Goal: Task Accomplishment & Management: Use online tool/utility

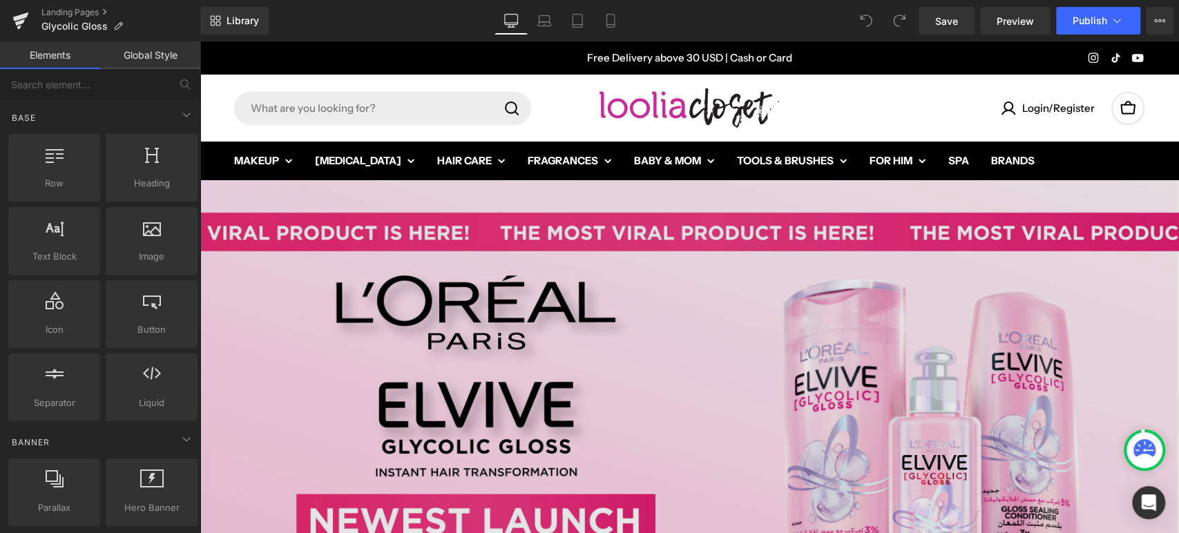
click at [552, 287] on img at bounding box center [689, 405] width 979 height 451
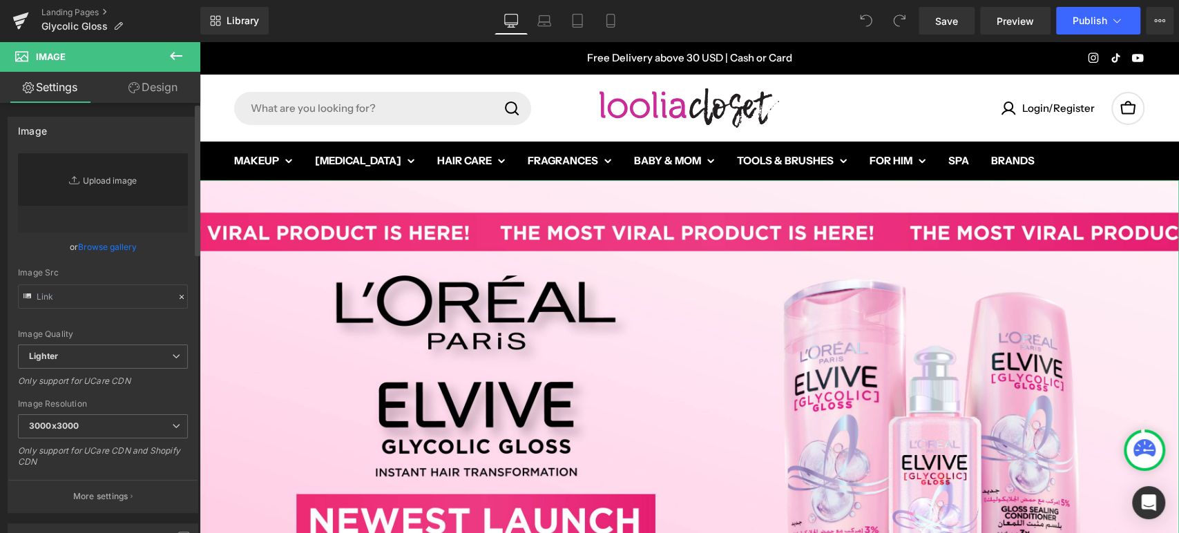
click at [99, 177] on link "Replace Image" at bounding box center [103, 192] width 170 height 79
type input "C:\fakepath\1 (5).jpg"
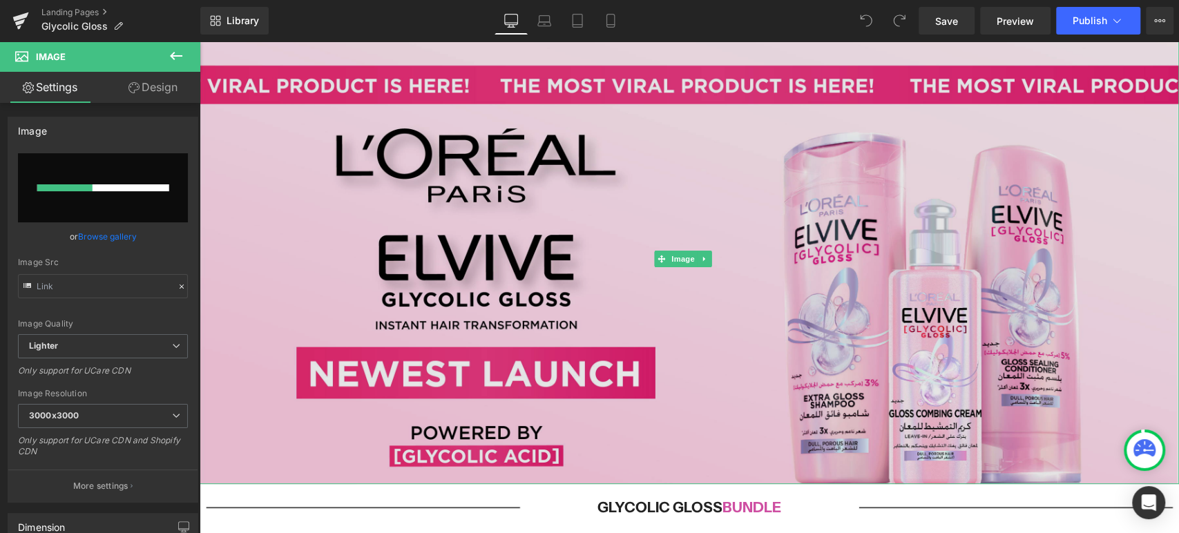
scroll to position [153, 0]
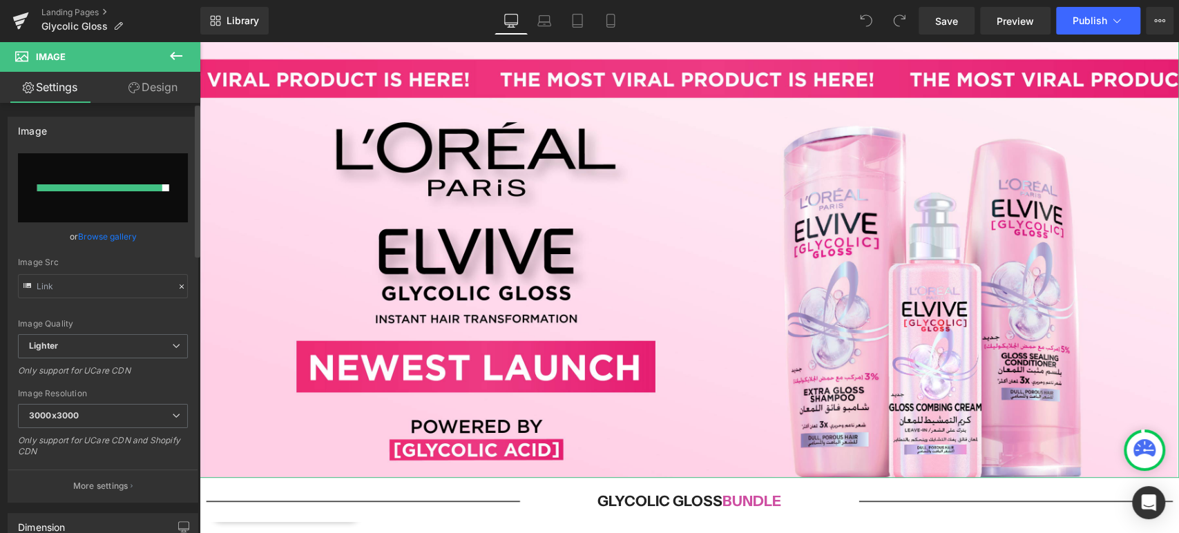
click at [181, 284] on div at bounding box center [181, 287] width 12 height 16
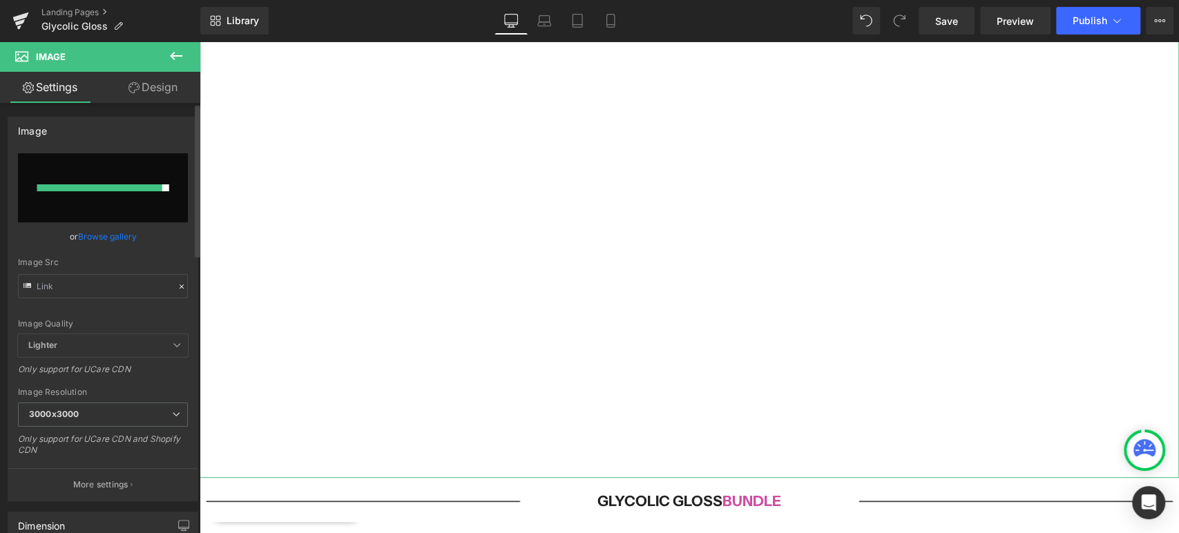
click at [177, 284] on icon at bounding box center [182, 287] width 10 height 10
click at [115, 280] on input "text" at bounding box center [103, 286] width 170 height 24
paste input "[URL][DOMAIN_NAME]"
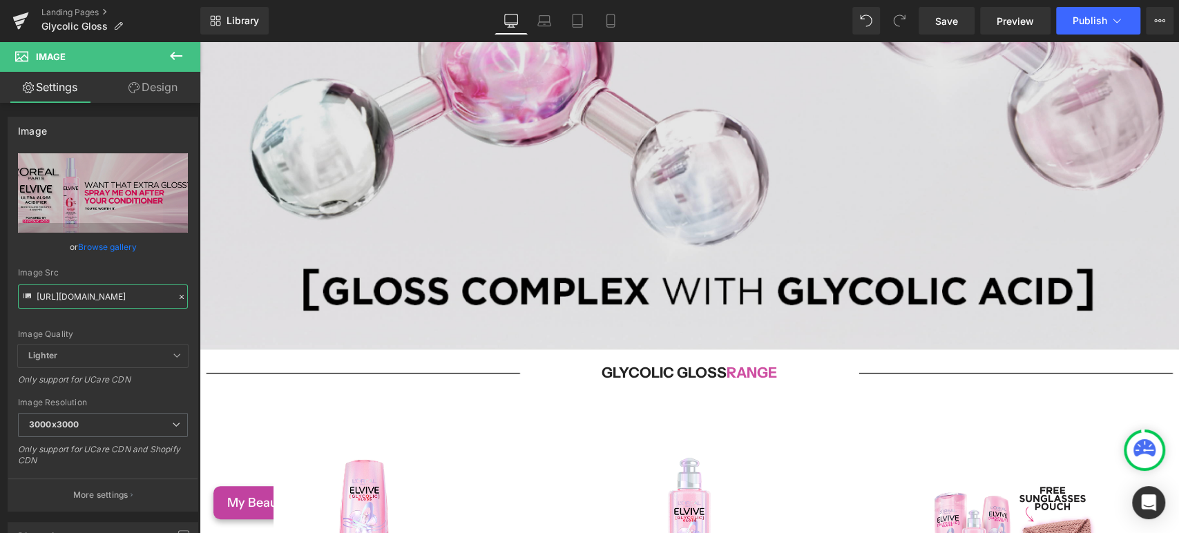
scroll to position [1227, 0]
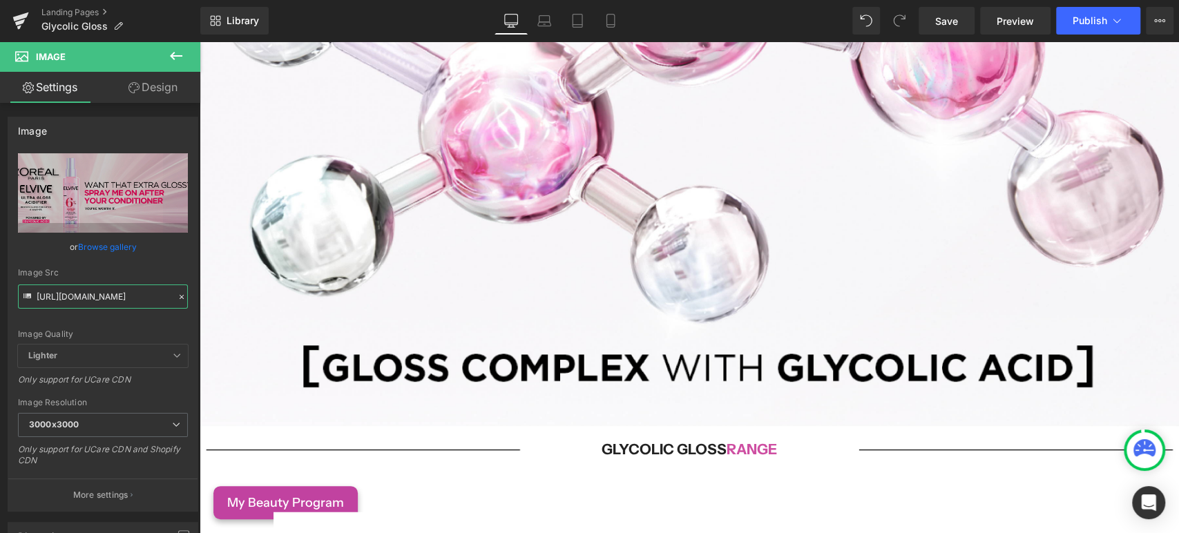
type input "[URL][DOMAIN_NAME]"
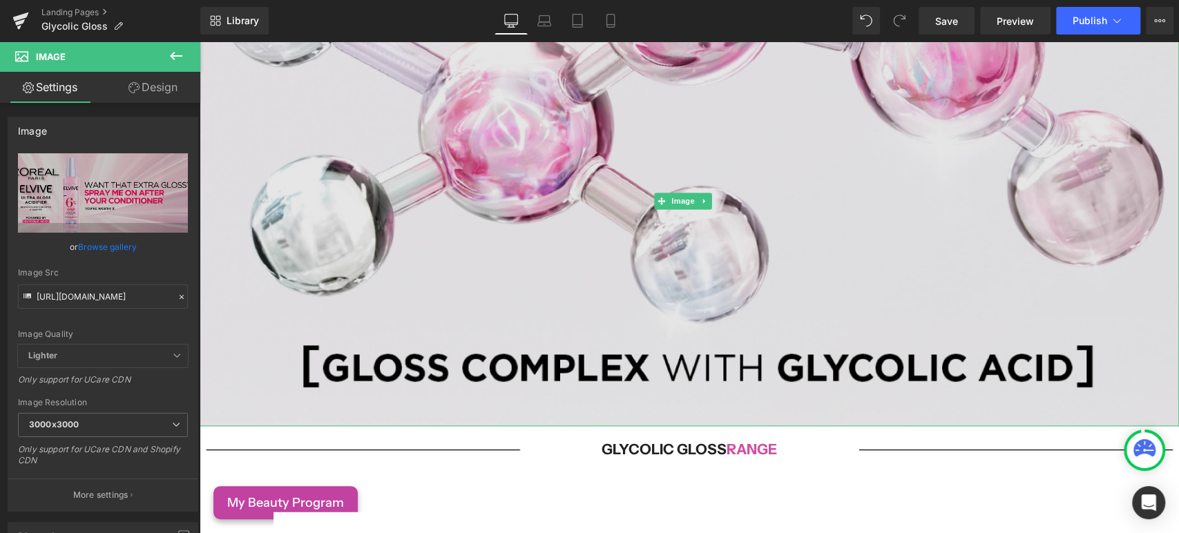
click at [592, 225] on img at bounding box center [689, 200] width 979 height 451
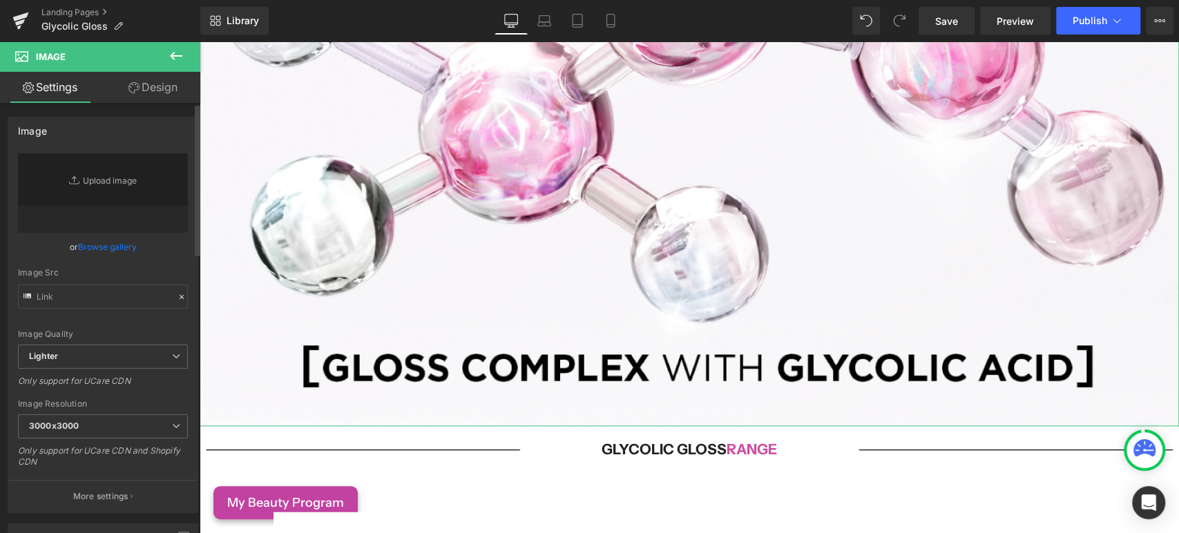
click at [177, 298] on icon at bounding box center [182, 297] width 10 height 10
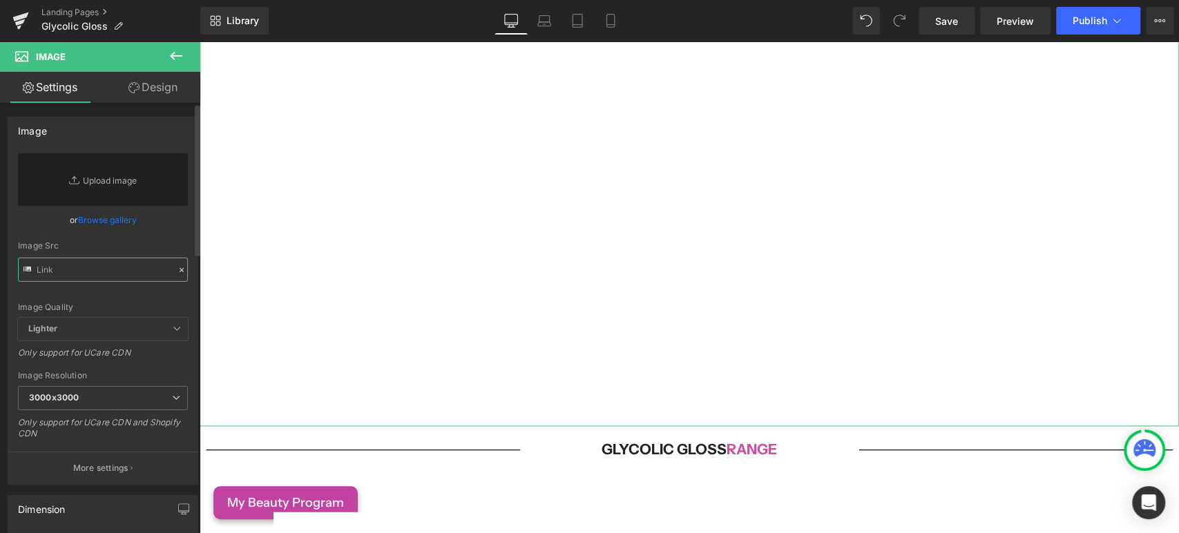
click at [99, 273] on input "text" at bounding box center [103, 270] width 170 height 24
paste input "[URL][DOMAIN_NAME]"
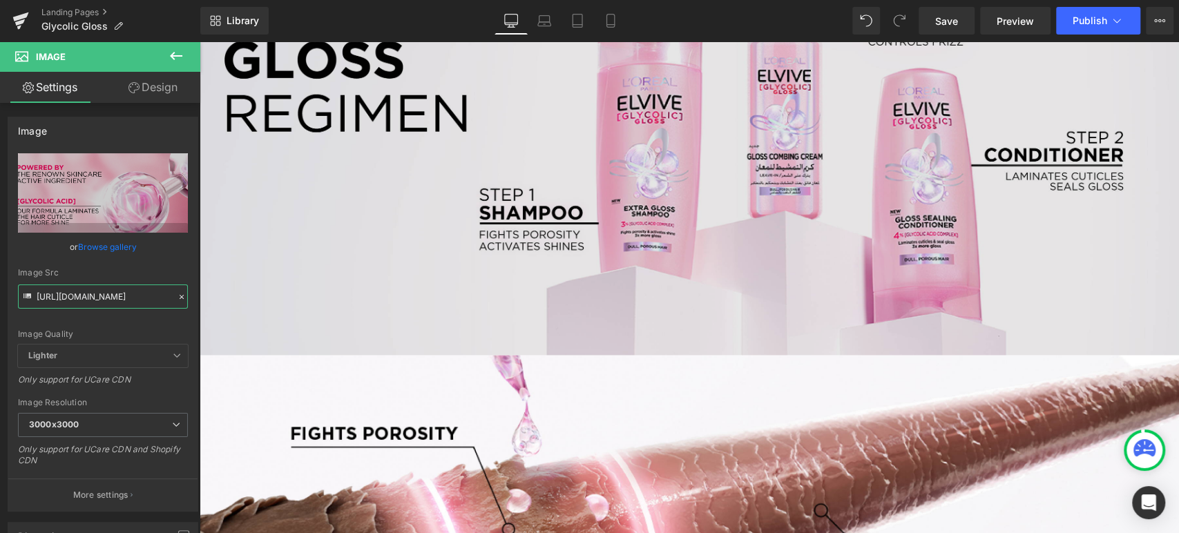
scroll to position [2148, 0]
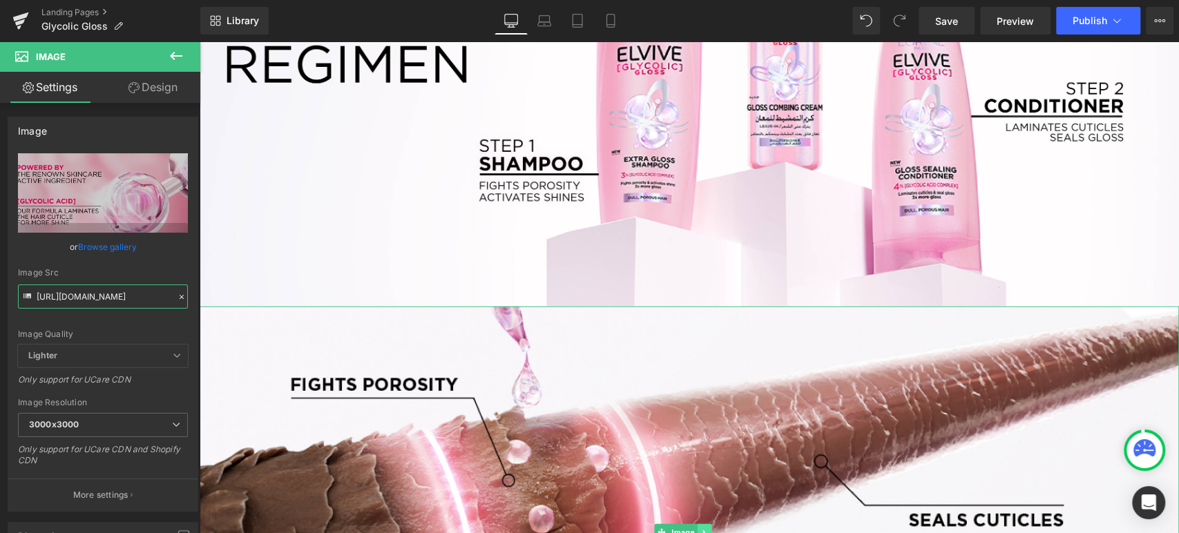
type input "[URL][DOMAIN_NAME]"
click at [708, 524] on link at bounding box center [704, 532] width 15 height 17
click at [711, 528] on icon at bounding box center [712, 532] width 8 height 8
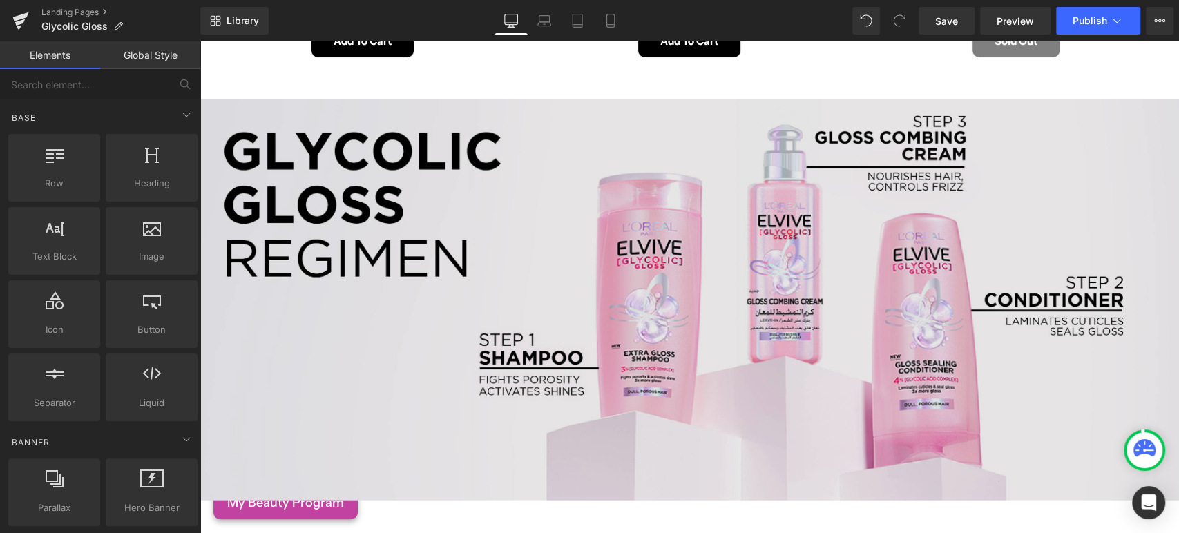
scroll to position [2148, 0]
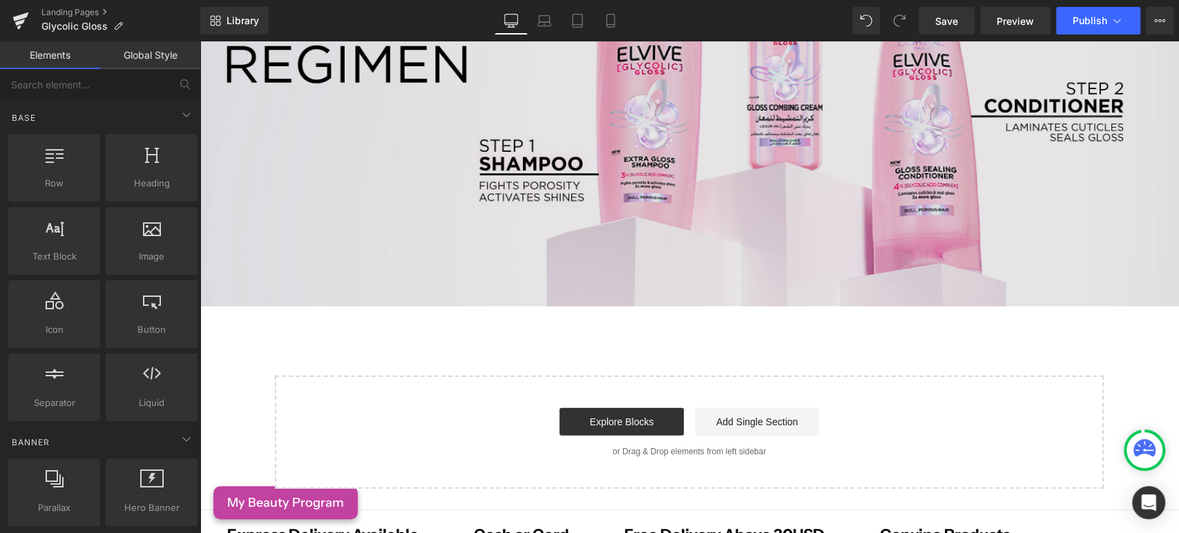
click at [709, 157] on img at bounding box center [689, 105] width 979 height 401
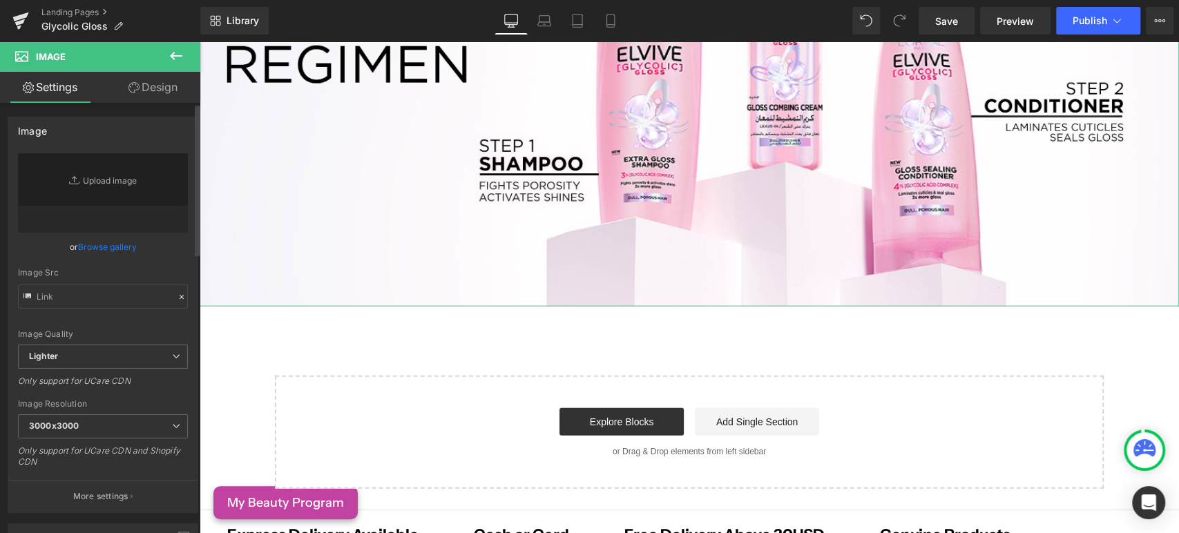
click at [175, 291] on div at bounding box center [181, 297] width 12 height 16
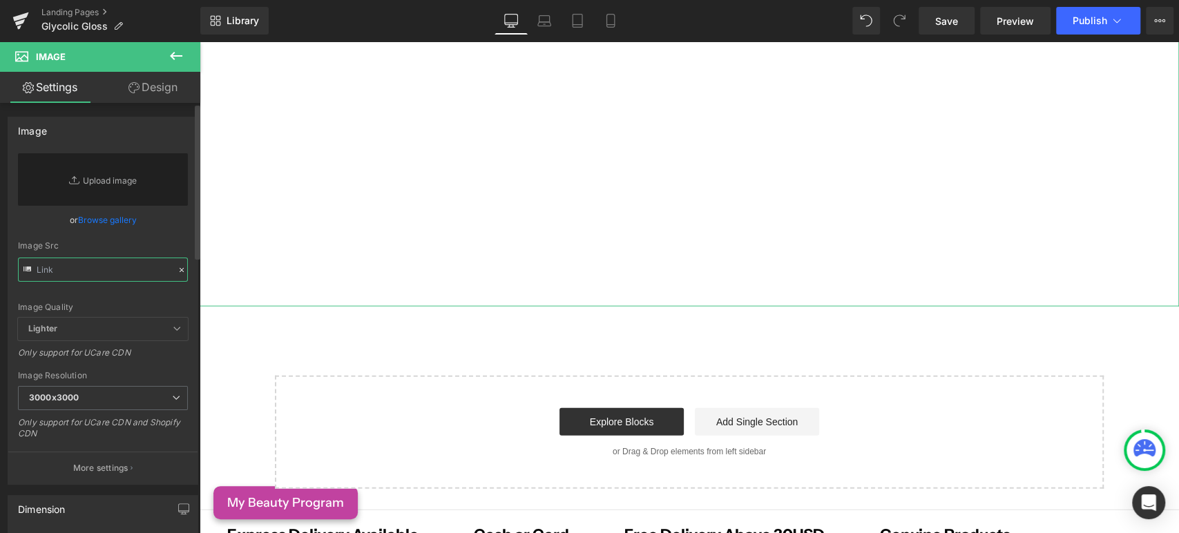
click at [68, 271] on input "text" at bounding box center [103, 270] width 170 height 24
paste input "[URL][DOMAIN_NAME]"
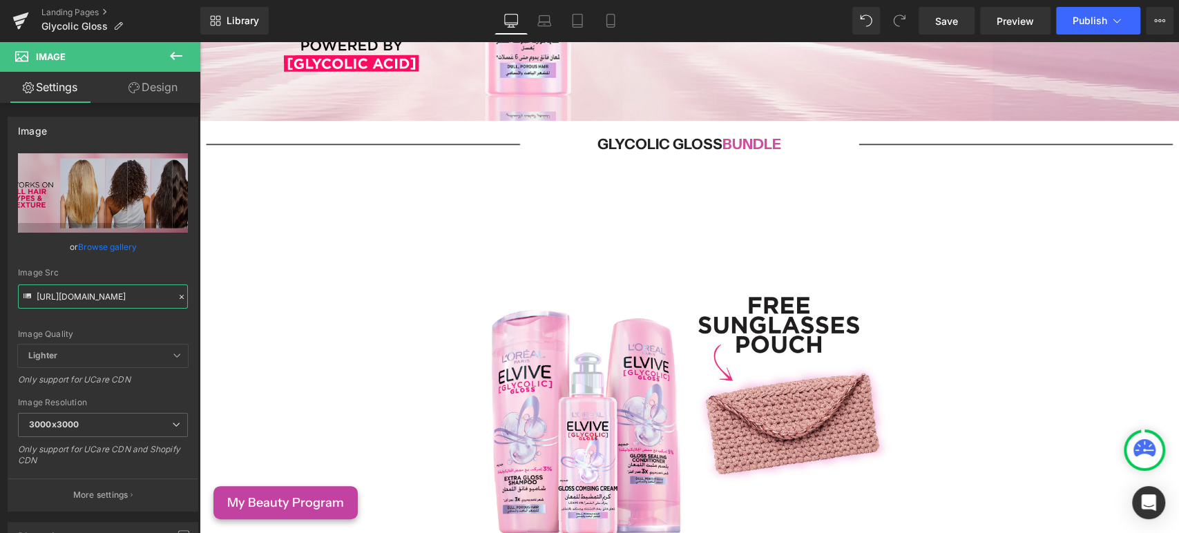
scroll to position [0, 0]
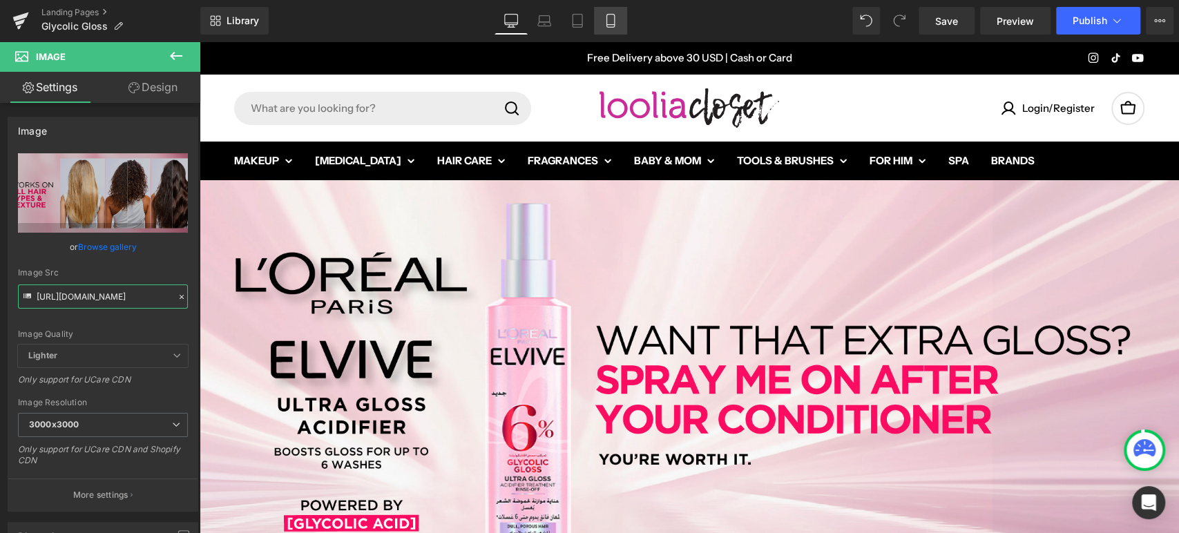
type input "[URL][DOMAIN_NAME]"
click at [610, 21] on icon at bounding box center [611, 21] width 14 height 14
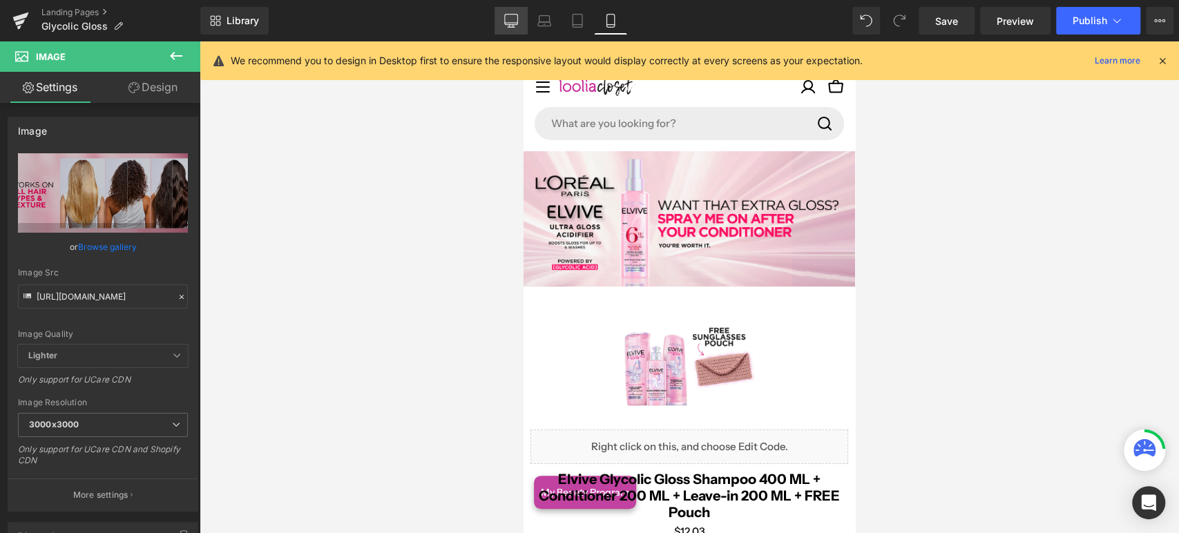
click at [512, 12] on link "Desktop" at bounding box center [510, 21] width 33 height 28
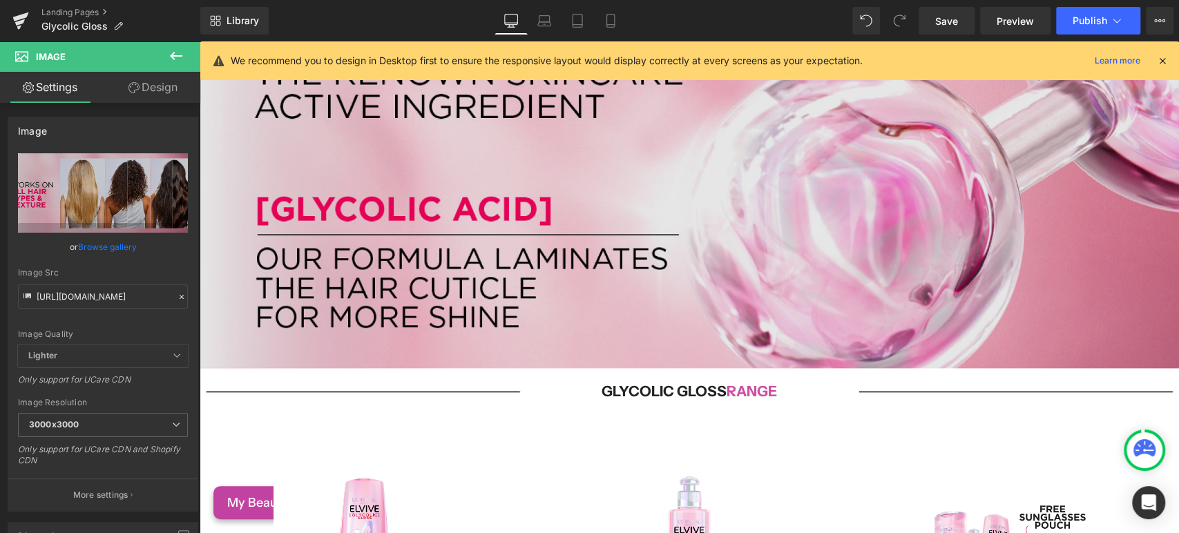
scroll to position [1304, 0]
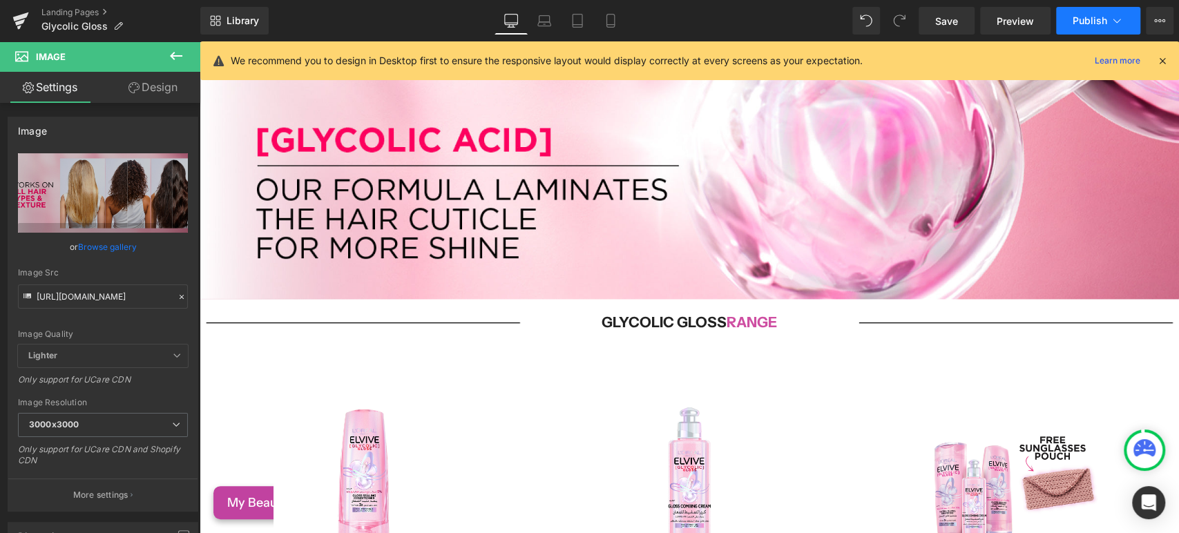
click at [1072, 22] on span "Publish" at bounding box center [1089, 20] width 35 height 11
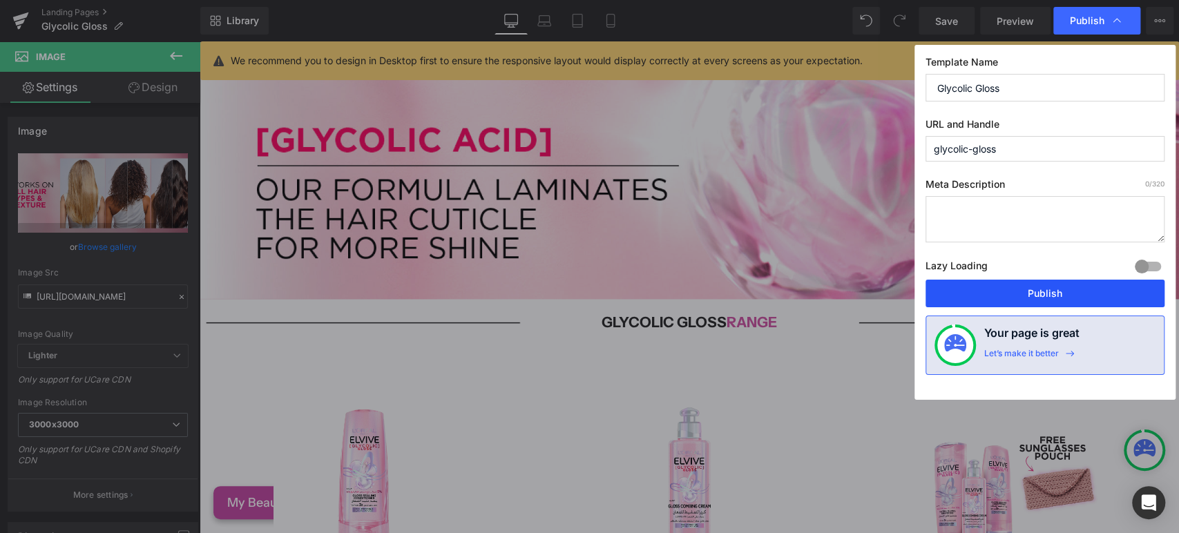
click at [1041, 298] on button "Publish" at bounding box center [1044, 294] width 239 height 28
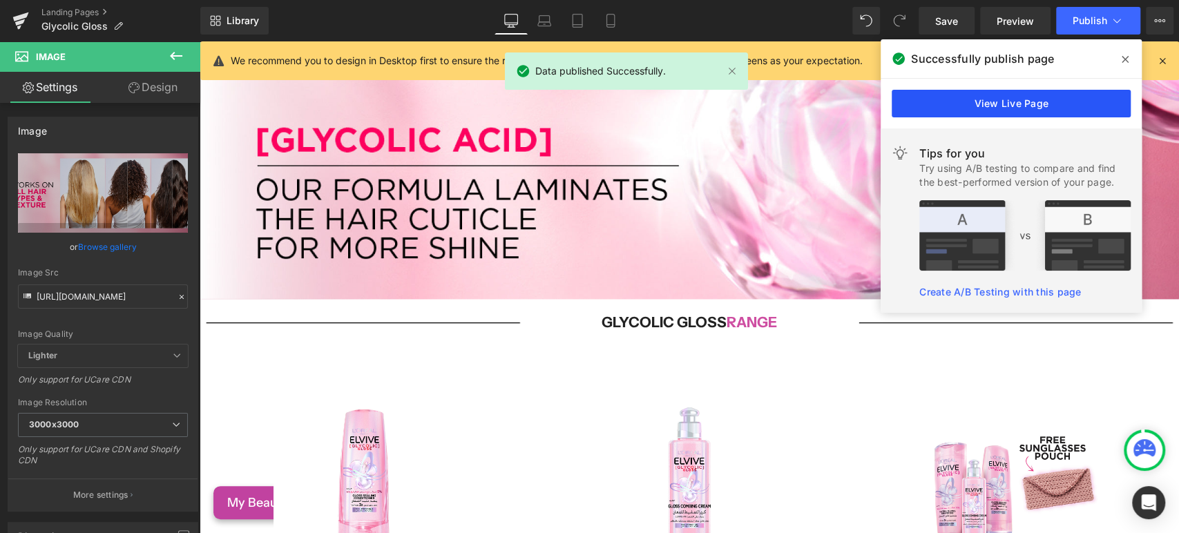
click at [1052, 98] on link "View Live Page" at bounding box center [1010, 104] width 239 height 28
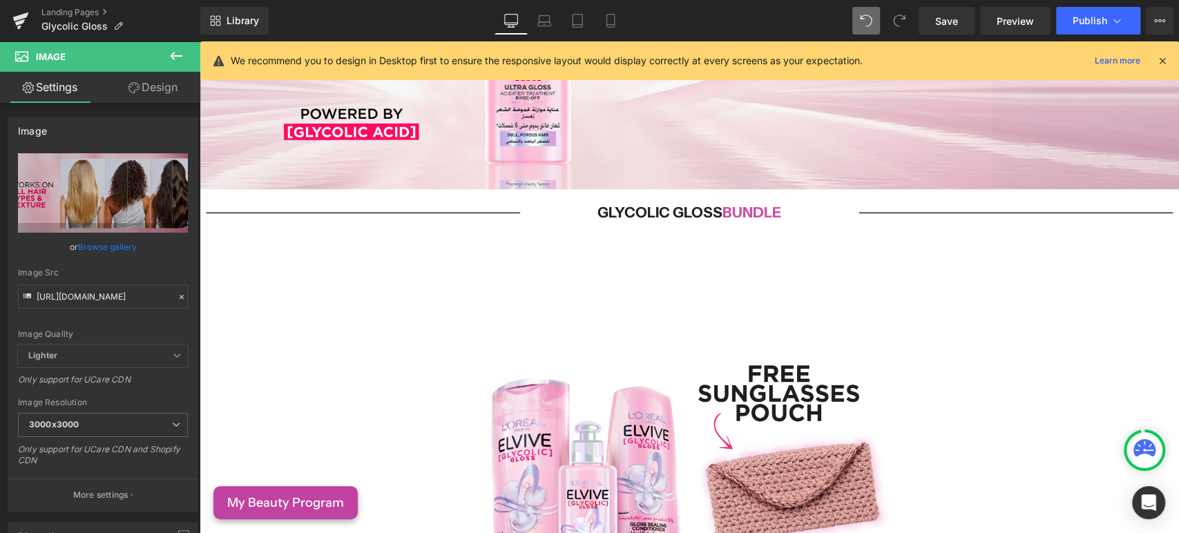
scroll to position [383, 0]
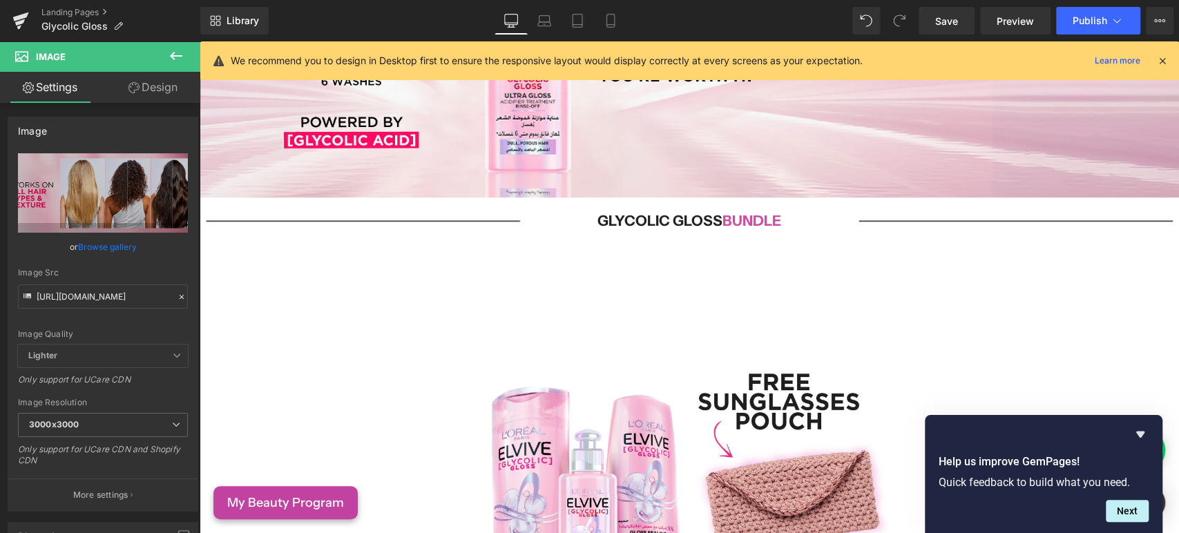
click at [713, 363] on img at bounding box center [689, 466] width 434 height 434
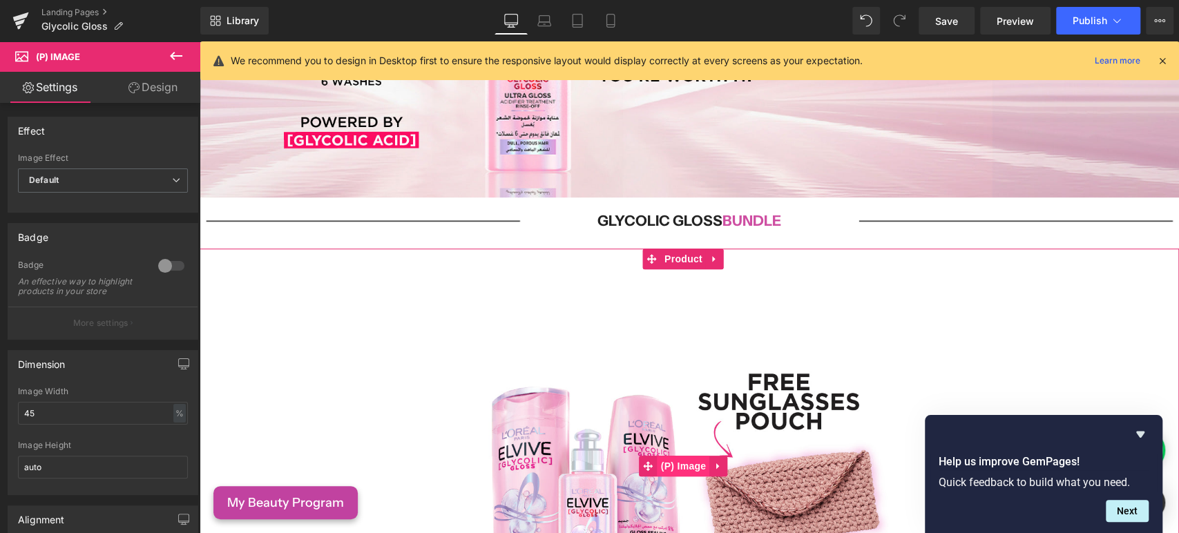
click at [680, 456] on span "(P) Image" at bounding box center [683, 466] width 52 height 21
click at [693, 258] on span "Product" at bounding box center [683, 259] width 45 height 21
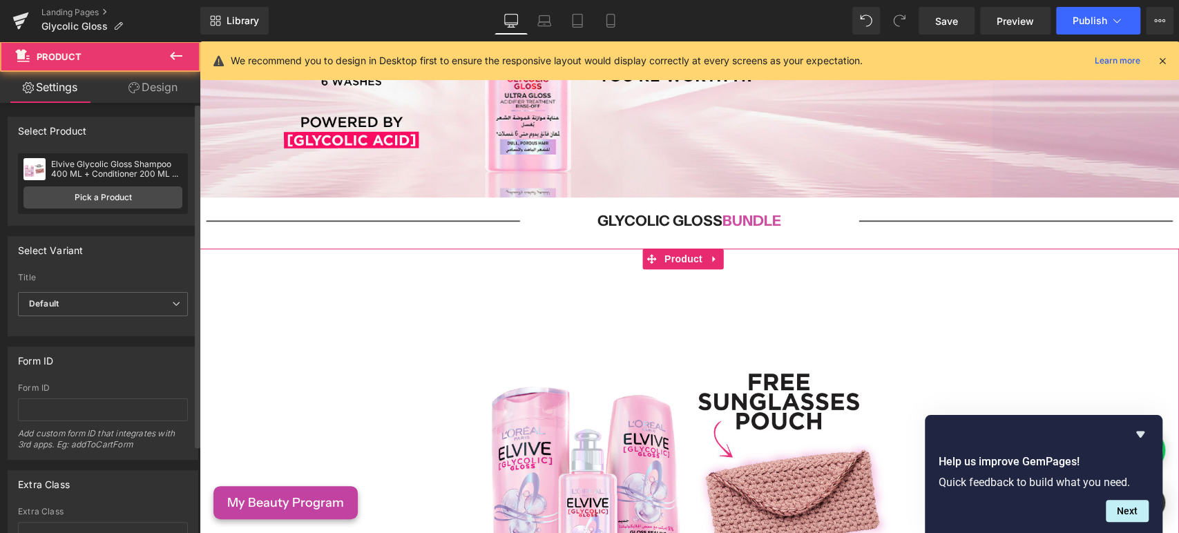
click at [57, 168] on div "Elvive Glycolic Gloss Shampoo 400 ML + Conditioner 200 ML + Leave-in 200 ML + F…" at bounding box center [116, 169] width 131 height 19
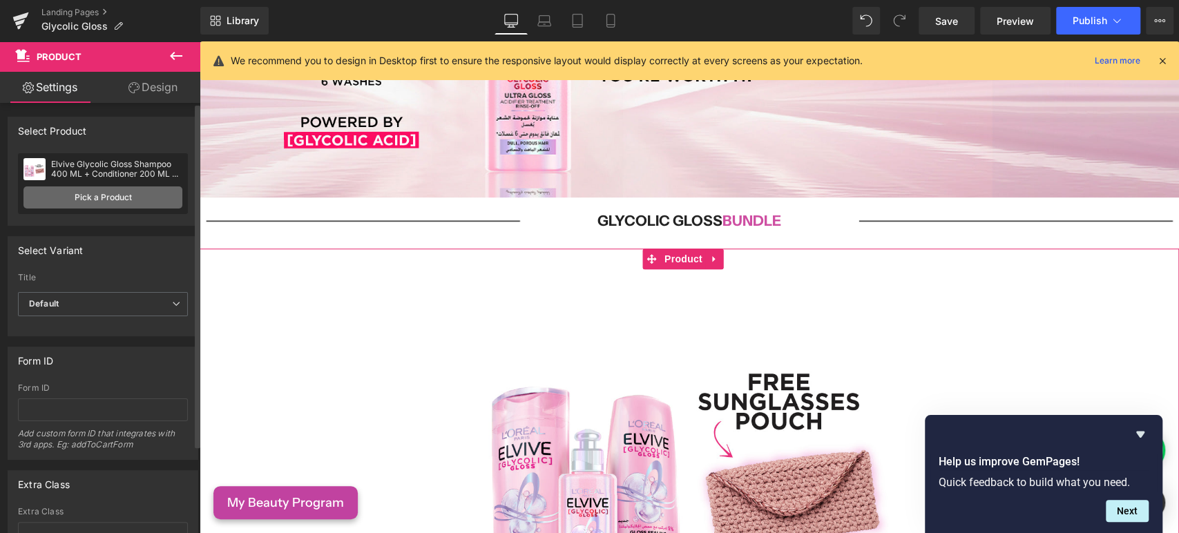
click at [78, 194] on link "Pick a Product" at bounding box center [102, 197] width 159 height 22
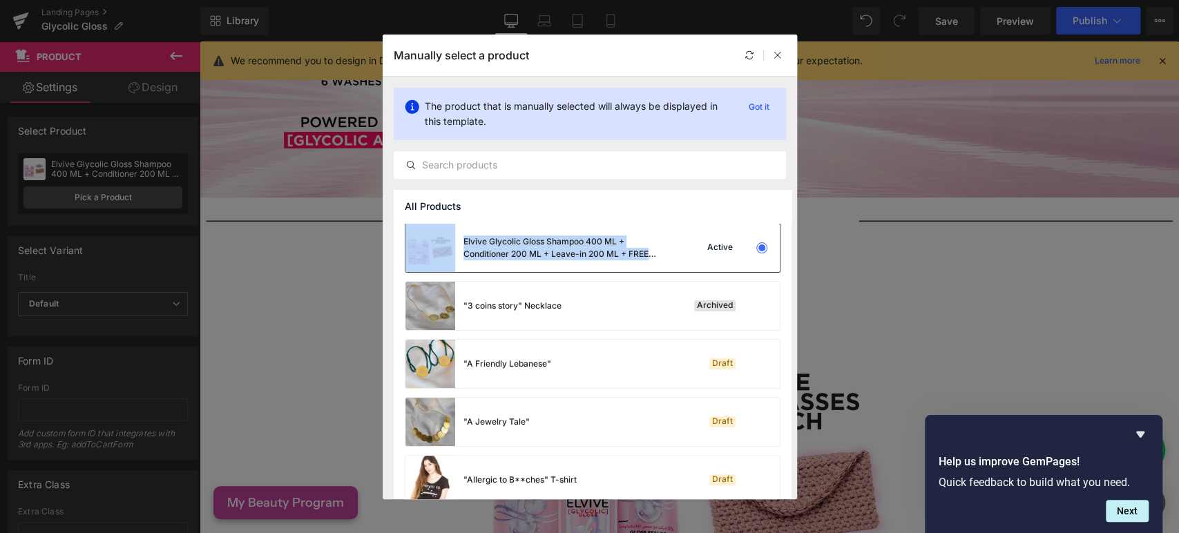
copy div "Elvive Glycolic Gloss Shampoo 400 ML + Conditioner 200 ML + Leave-in 200 ML + F…"
drag, startPoint x: 664, startPoint y: 249, endPoint x: 449, endPoint y: 238, distance: 215.7
click at [449, 238] on div "Elvive Glycolic Gloss Shampoo 400 ML + Conditioner 200 ML + Leave-in 200 ML + F…" at bounding box center [537, 248] width 265 height 48
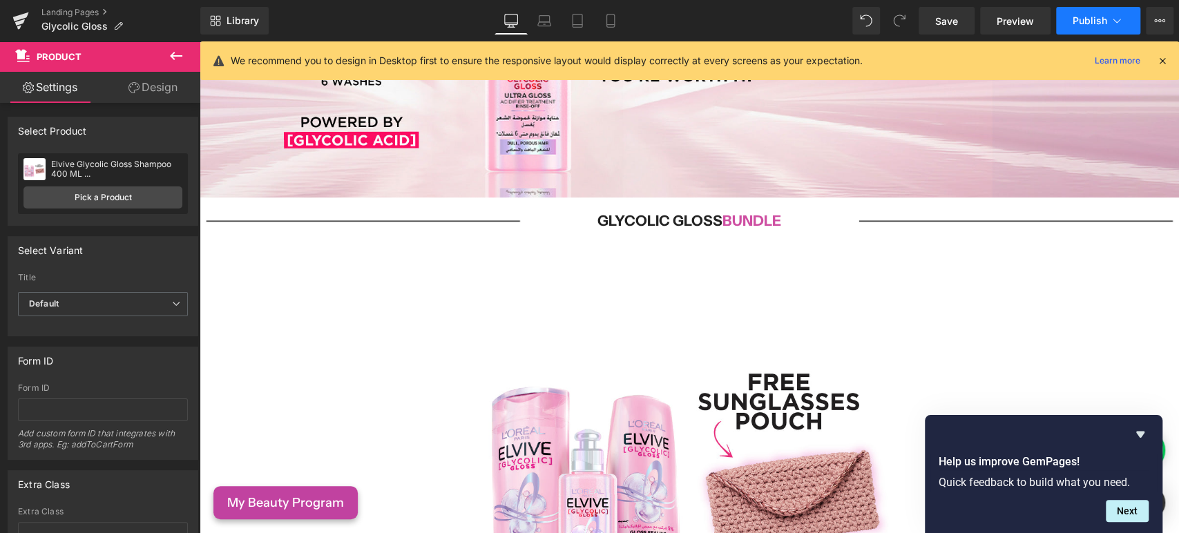
click at [1093, 19] on span "Publish" at bounding box center [1089, 20] width 35 height 11
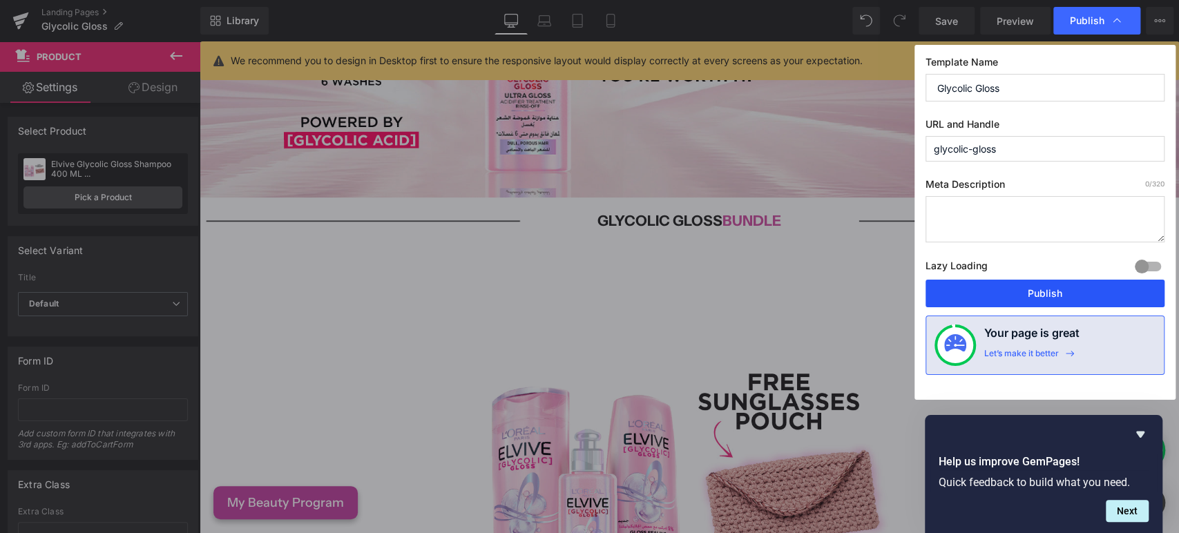
click at [1060, 293] on button "Publish" at bounding box center [1044, 294] width 239 height 28
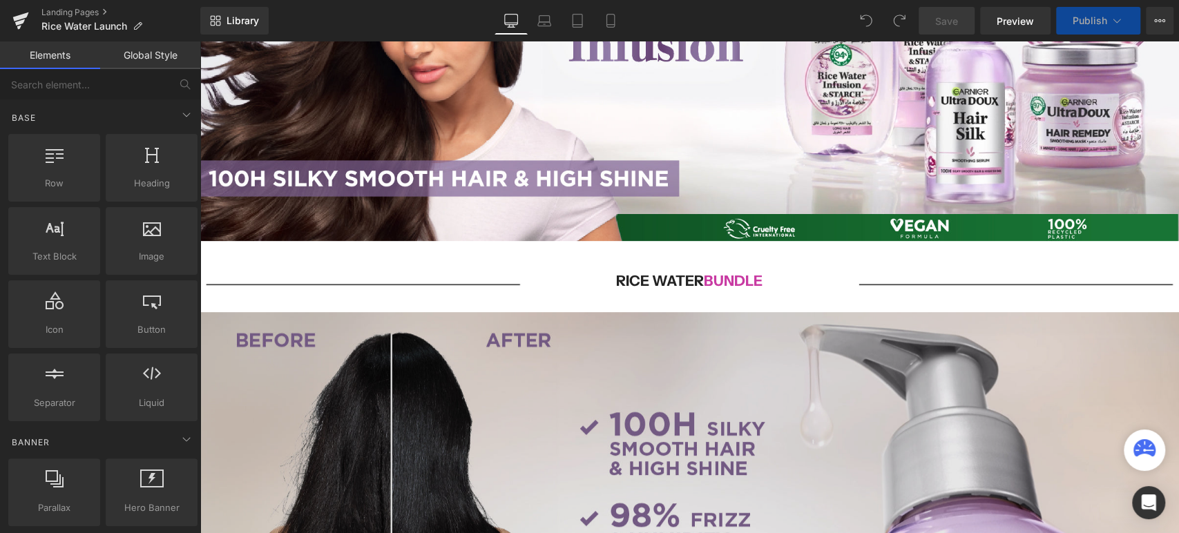
scroll to position [383, 0]
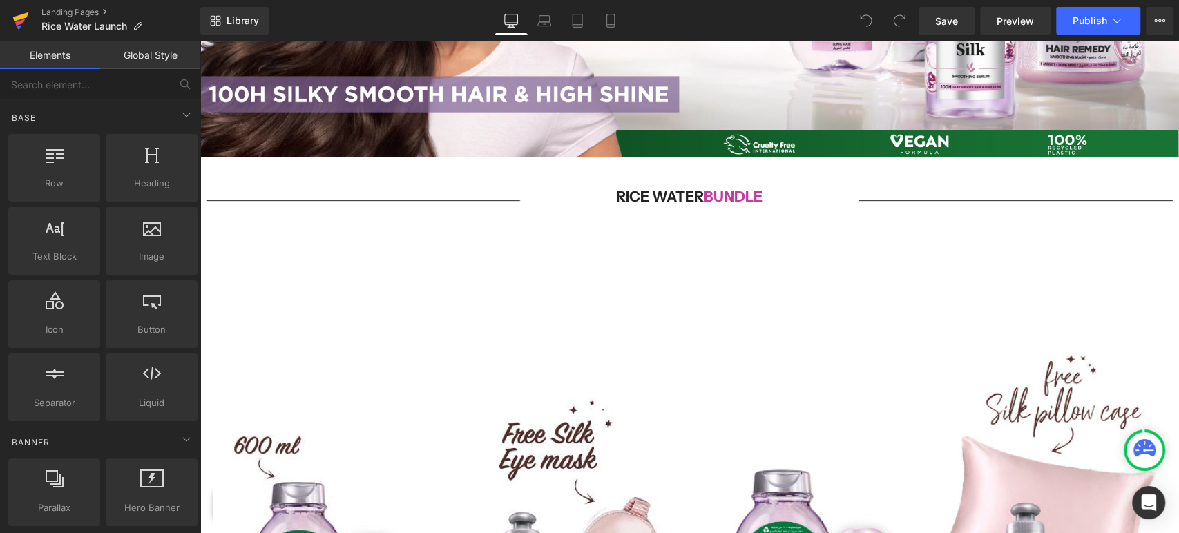
click at [17, 19] on icon at bounding box center [21, 16] width 16 height 9
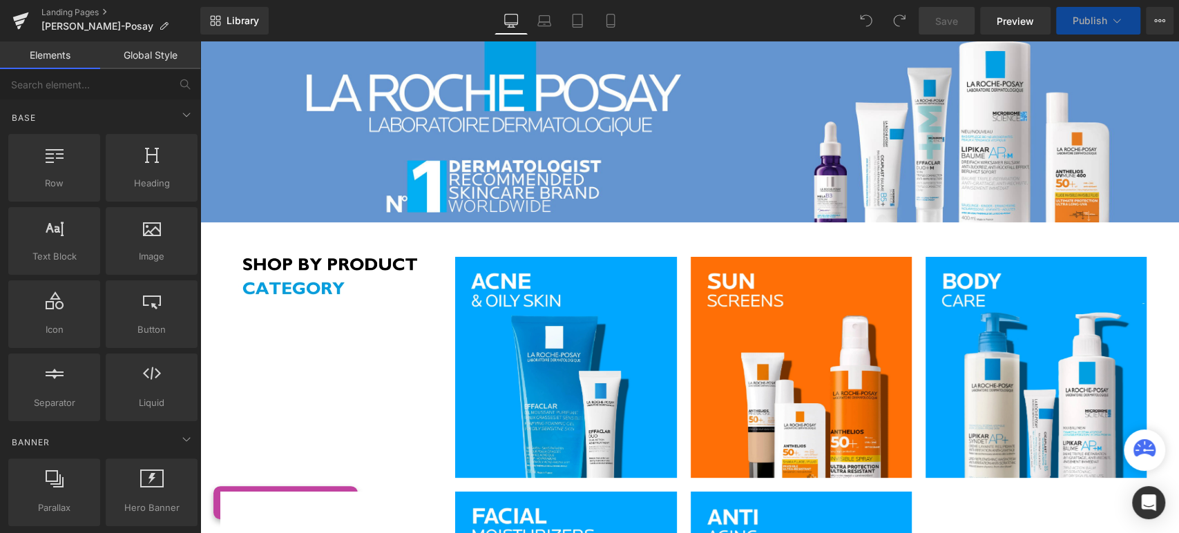
scroll to position [230, 0]
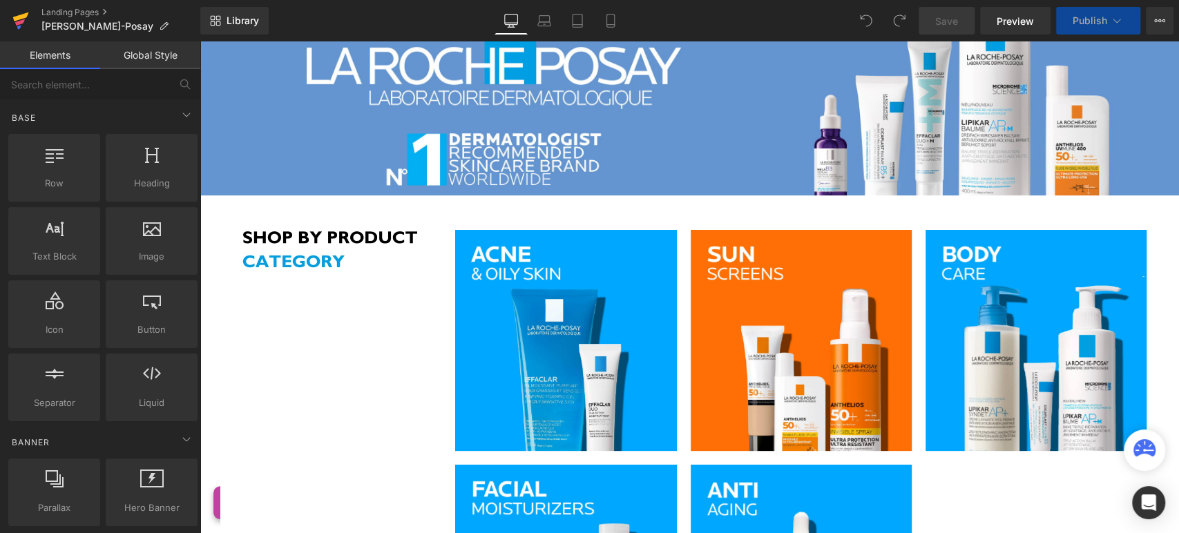
click at [22, 8] on icon at bounding box center [20, 20] width 17 height 35
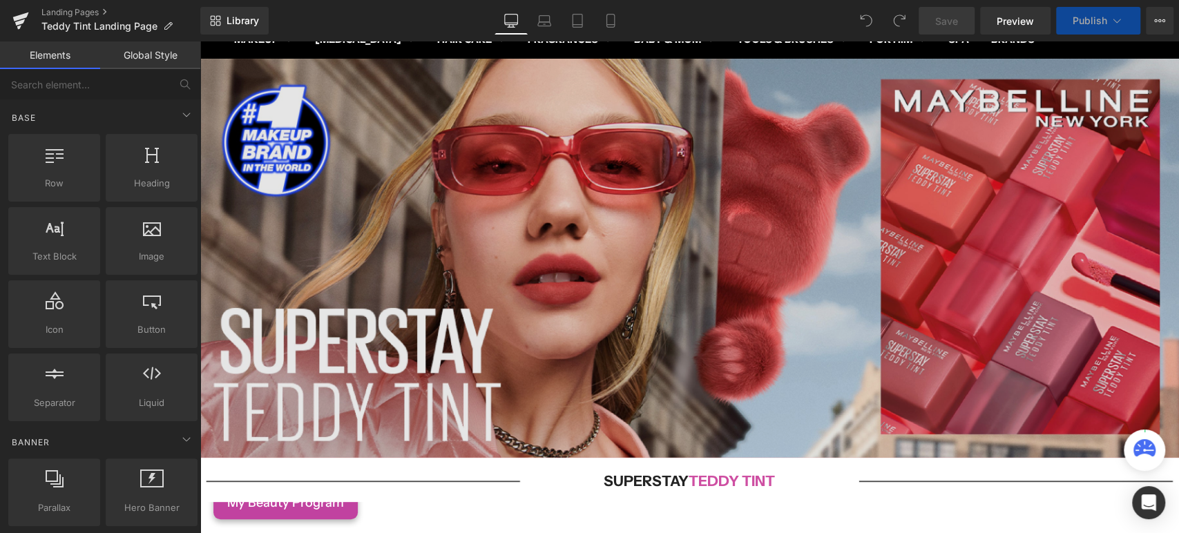
scroll to position [383, 0]
